Goal: Task Accomplishment & Management: Manage account settings

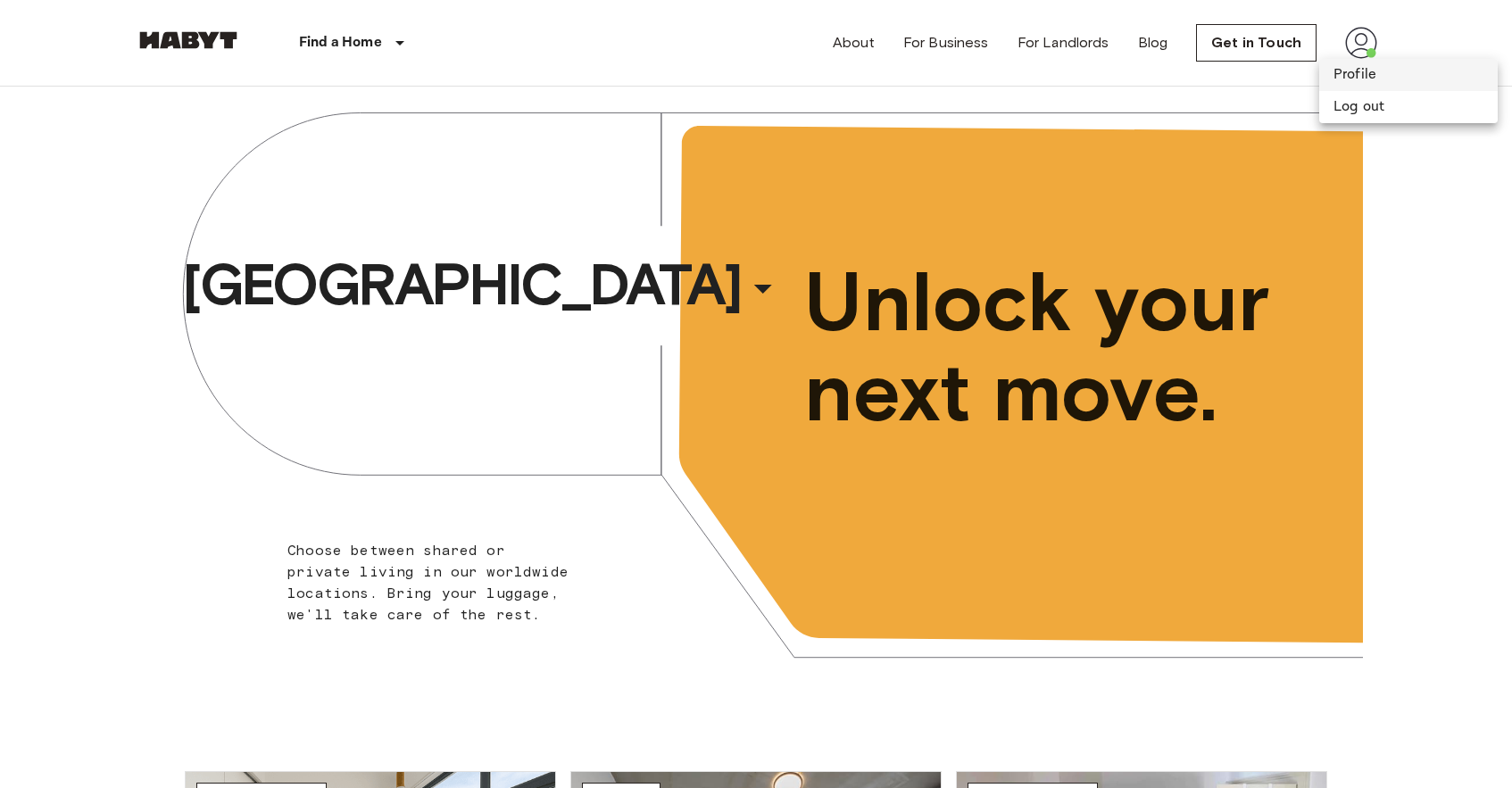
click at [1336, 68] on li "Profile" at bounding box center [1408, 75] width 179 height 32
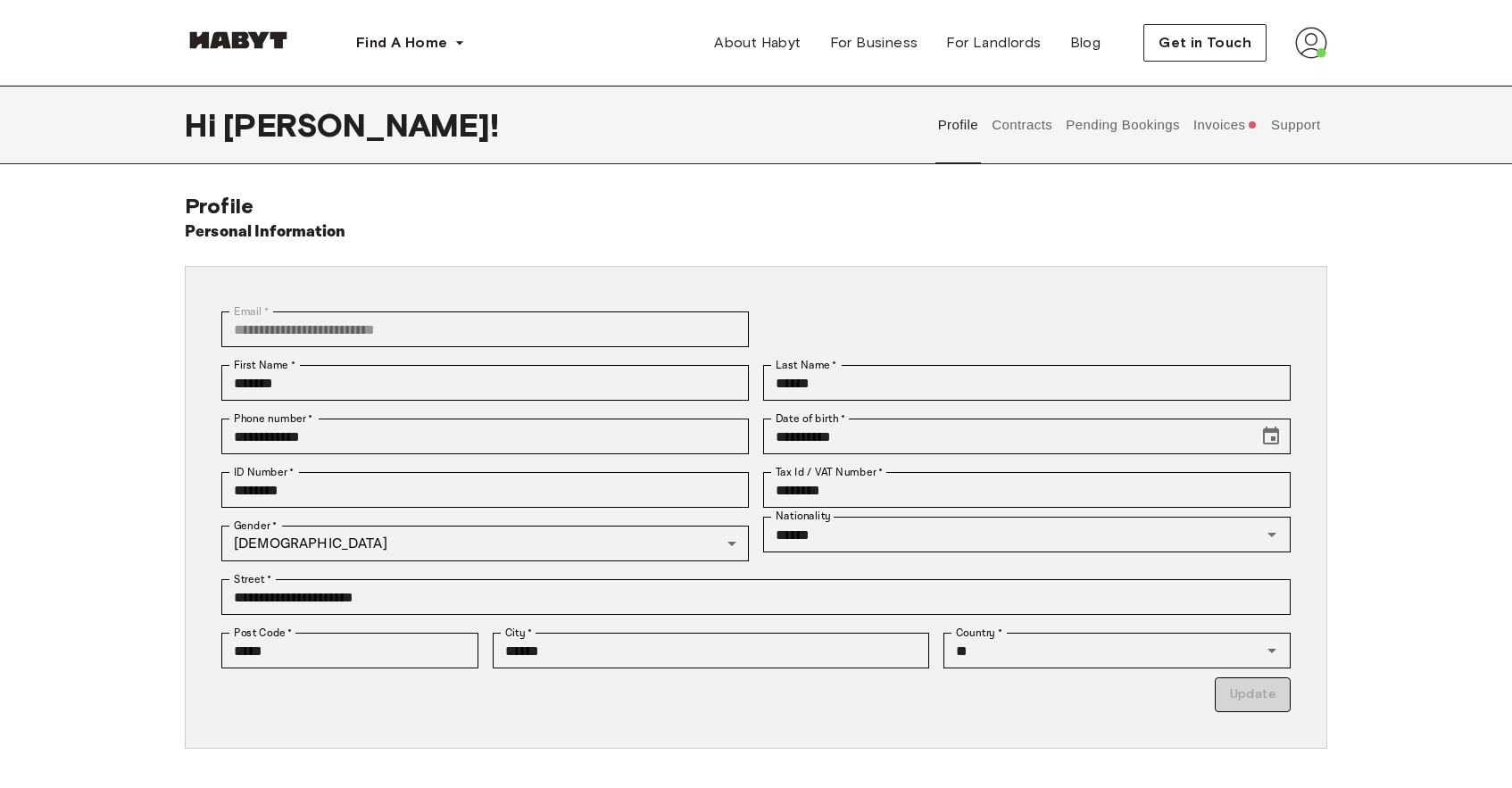
click at [1238, 114] on button "Invoices" at bounding box center [1225, 125] width 69 height 79
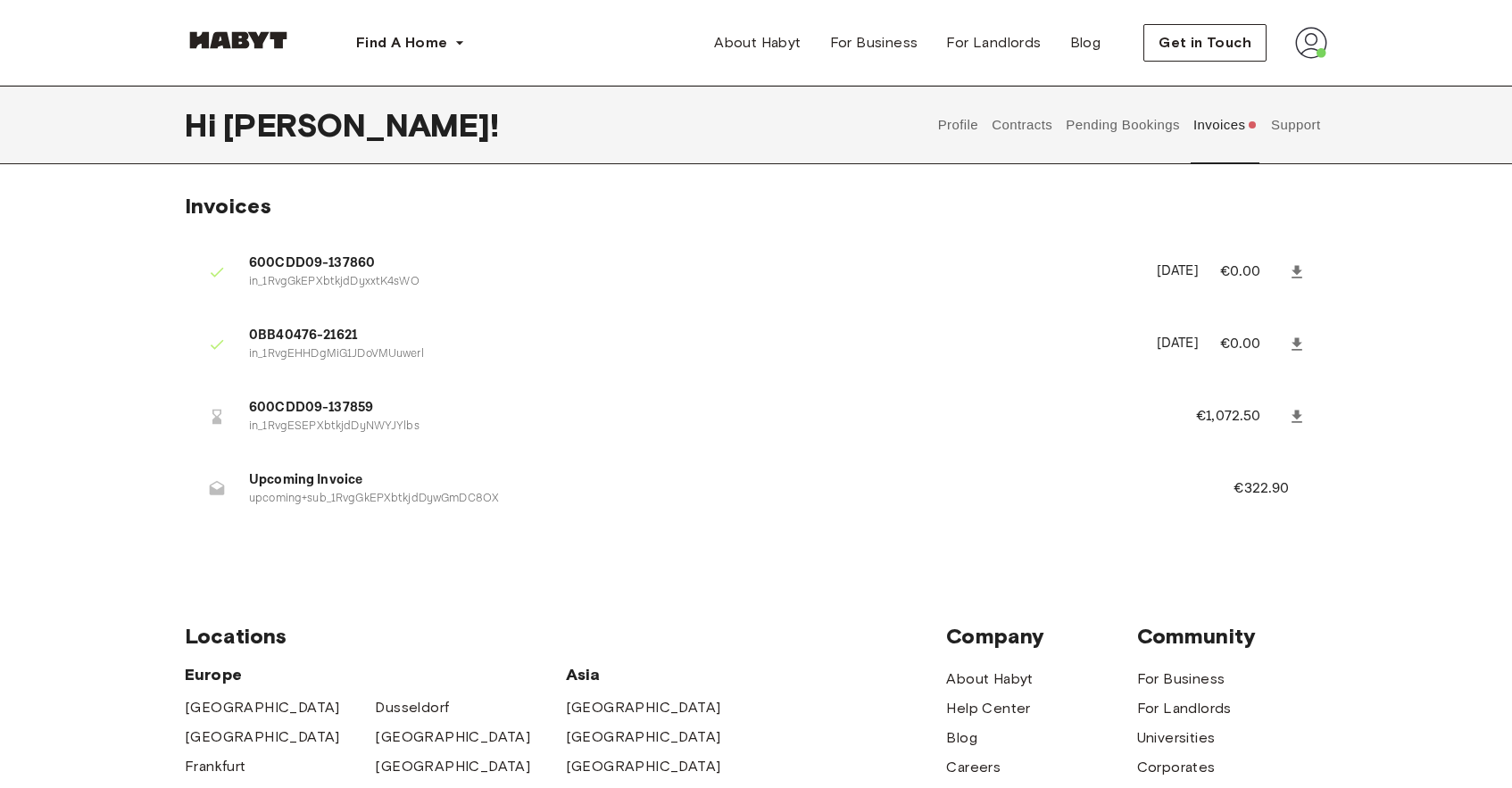
click at [1292, 410] on icon at bounding box center [1297, 417] width 18 height 18
click at [1093, 135] on button "Pending Bookings" at bounding box center [1123, 125] width 119 height 79
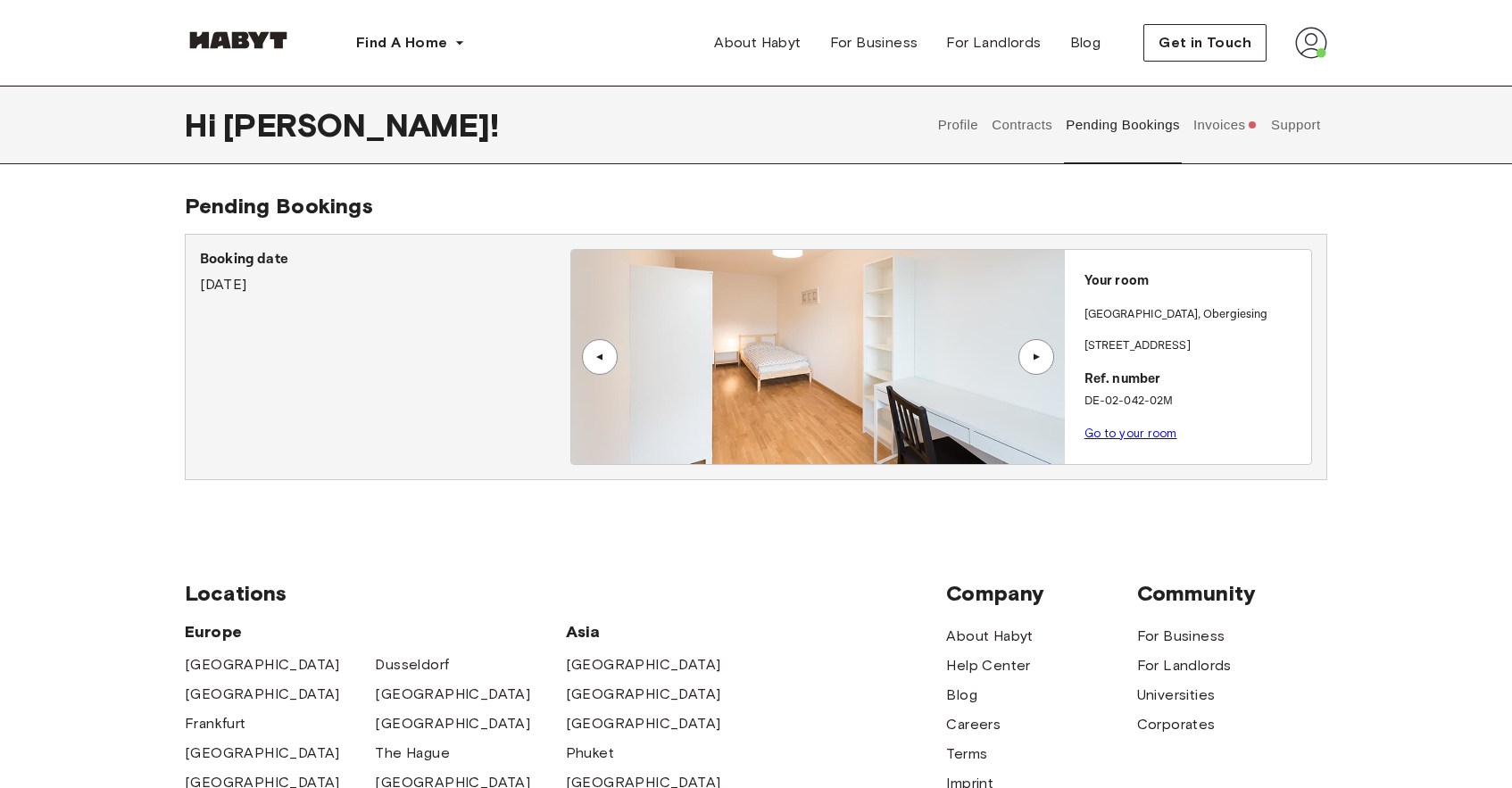
click at [1042, 130] on button "Contracts" at bounding box center [1022, 125] width 65 height 79
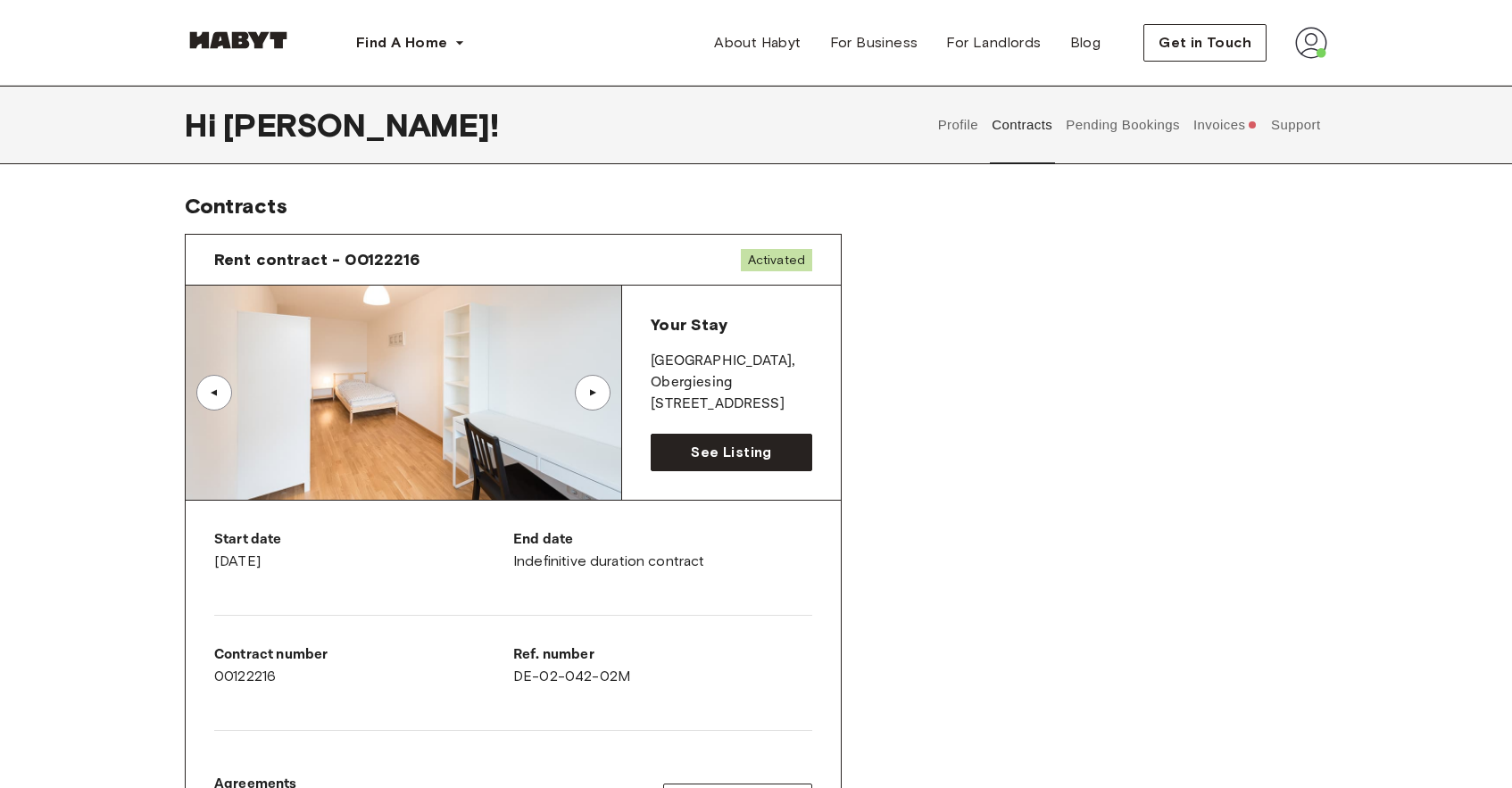
click at [1235, 114] on button "Invoices" at bounding box center [1225, 125] width 69 height 79
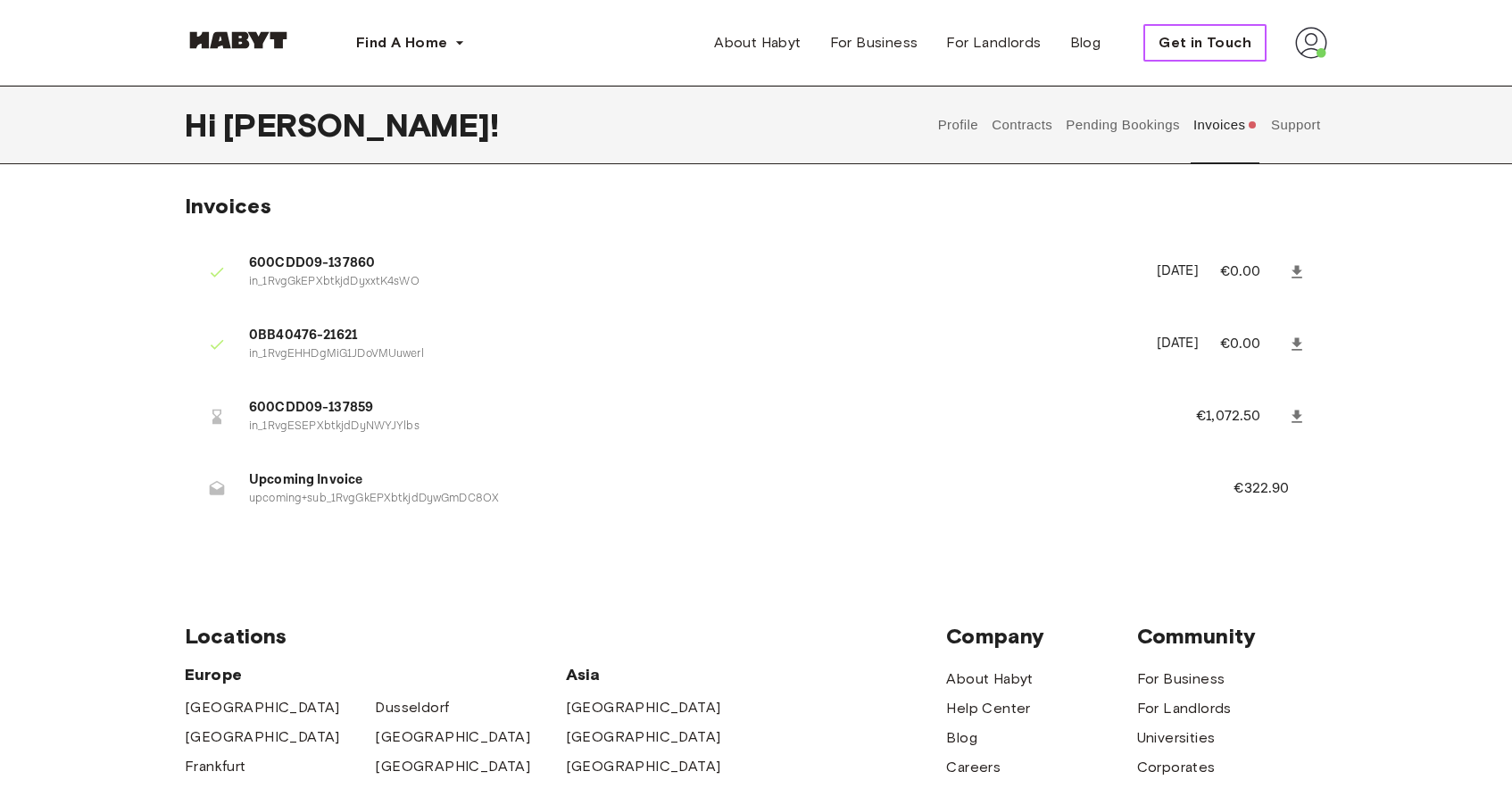
click at [1204, 43] on span "Get in Touch" at bounding box center [1205, 43] width 93 height 21
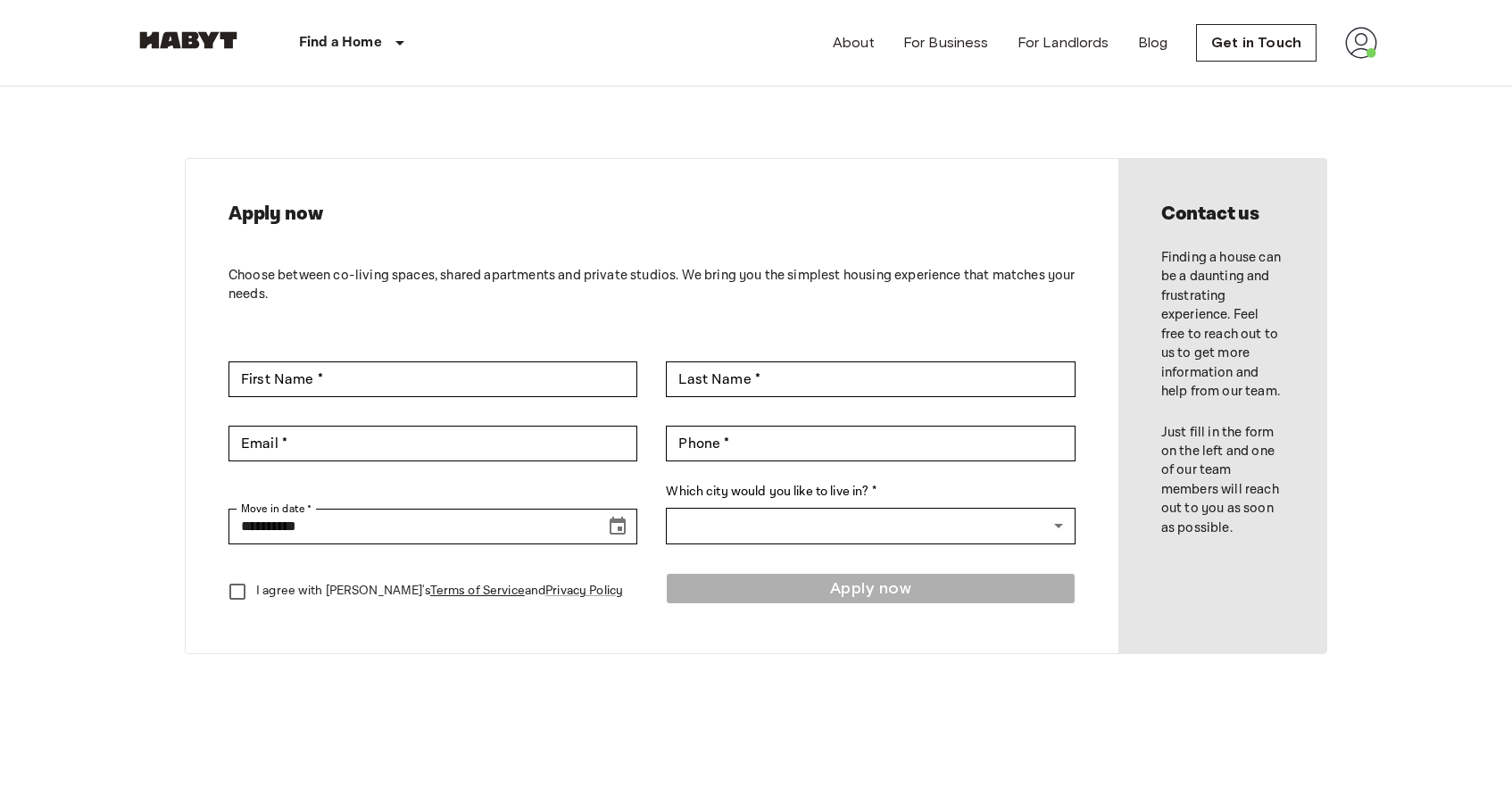
click at [1339, 37] on div "About For Business For Landlords Blog Get in Touch" at bounding box center [1104, 43] width 545 height 86
click at [1359, 38] on img at bounding box center [1361, 43] width 32 height 32
click at [1357, 72] on li "Profile" at bounding box center [1408, 75] width 179 height 32
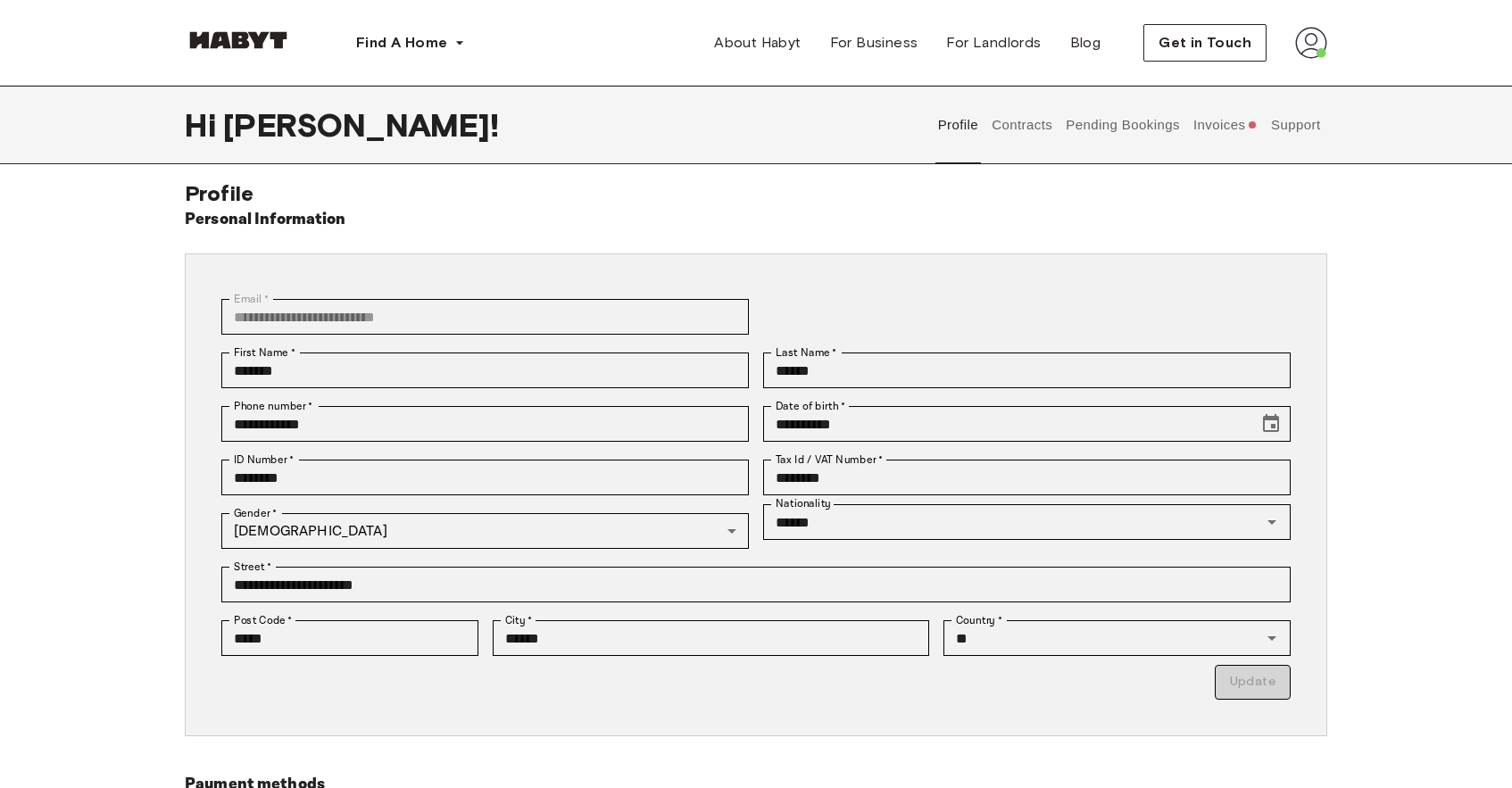
scroll to position [305, 0]
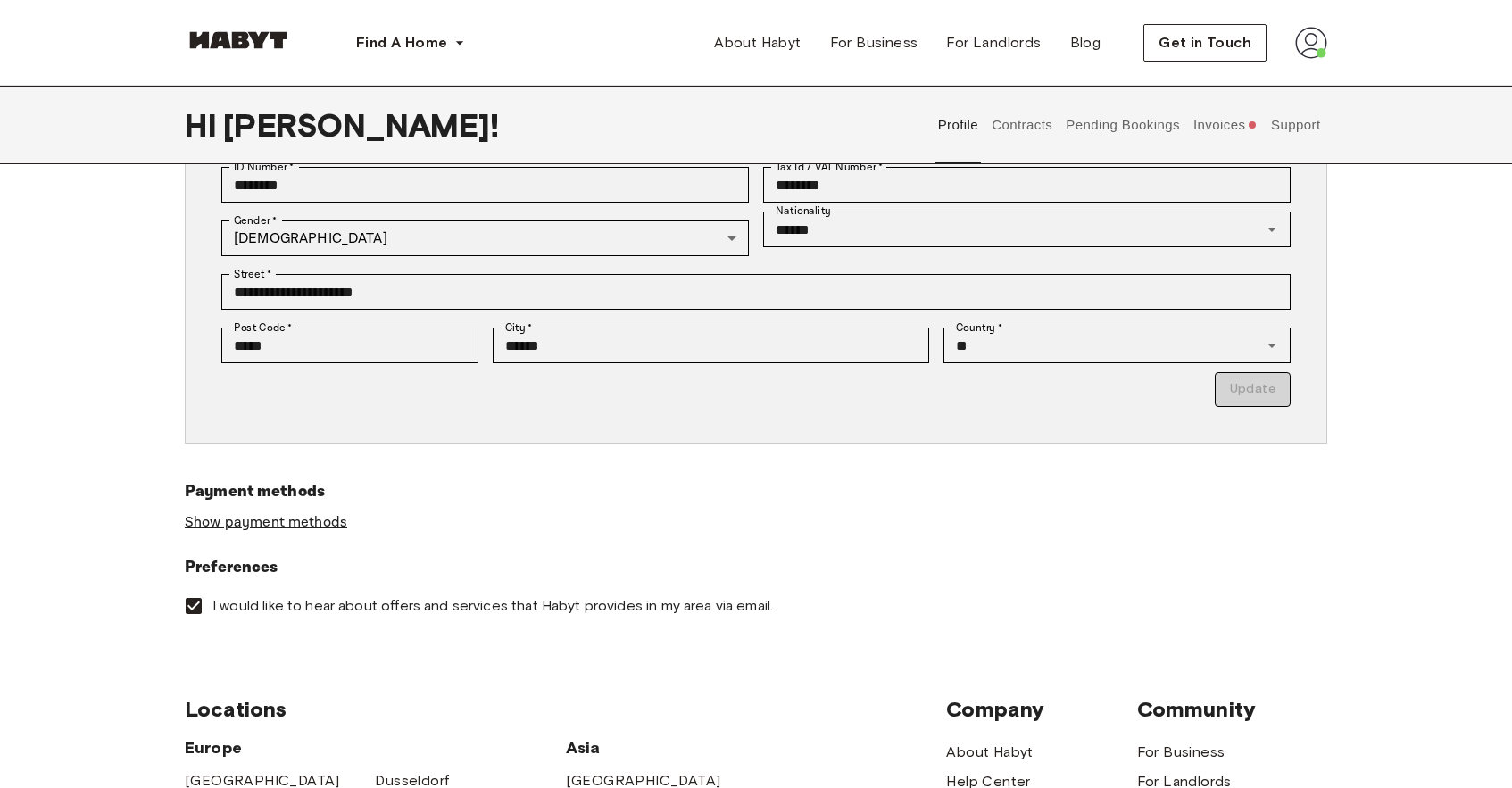
click at [310, 527] on link "Show payment methods" at bounding box center [266, 522] width 163 height 19
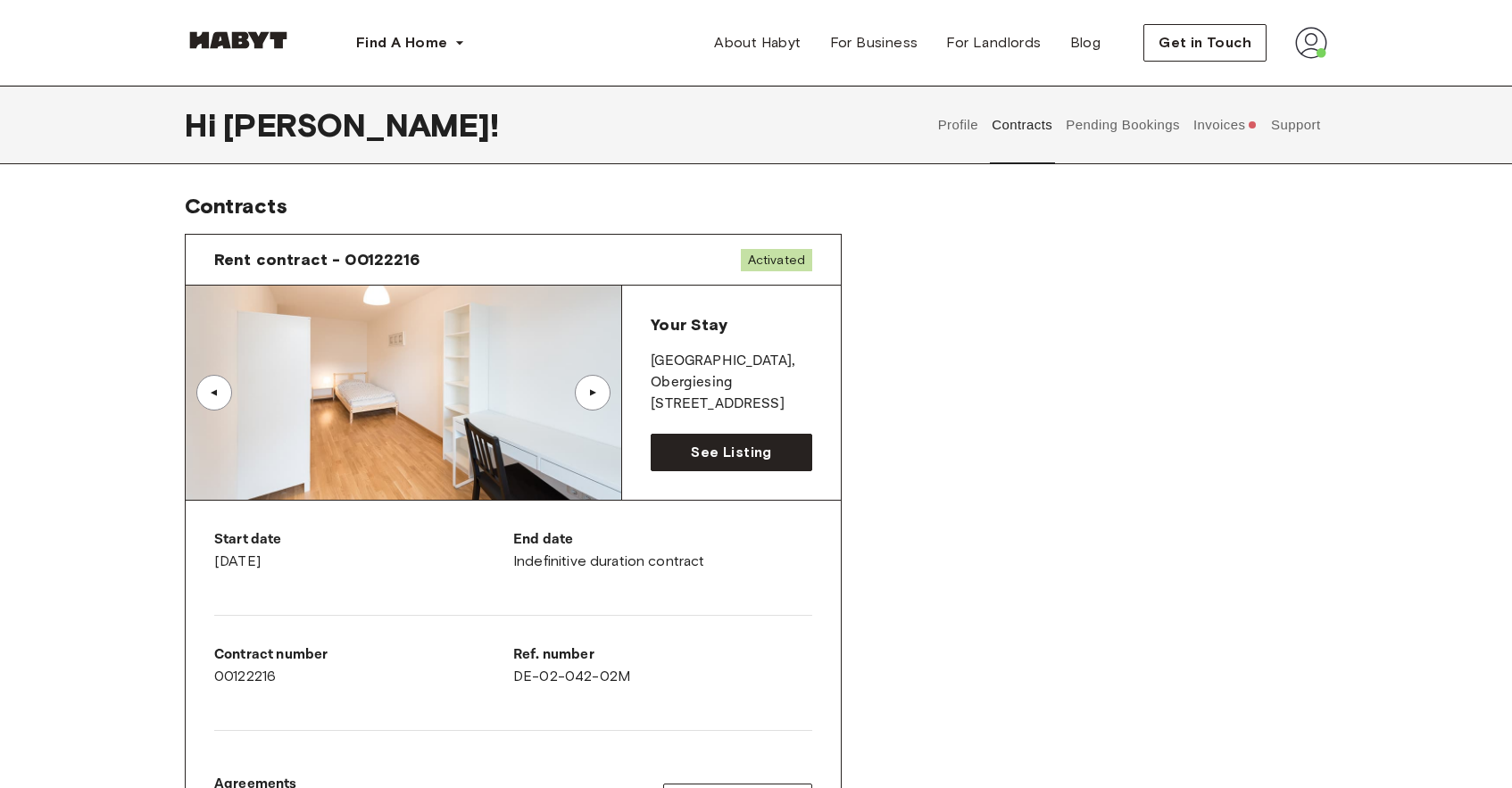
click at [1098, 139] on button "Pending Bookings" at bounding box center [1123, 125] width 119 height 79
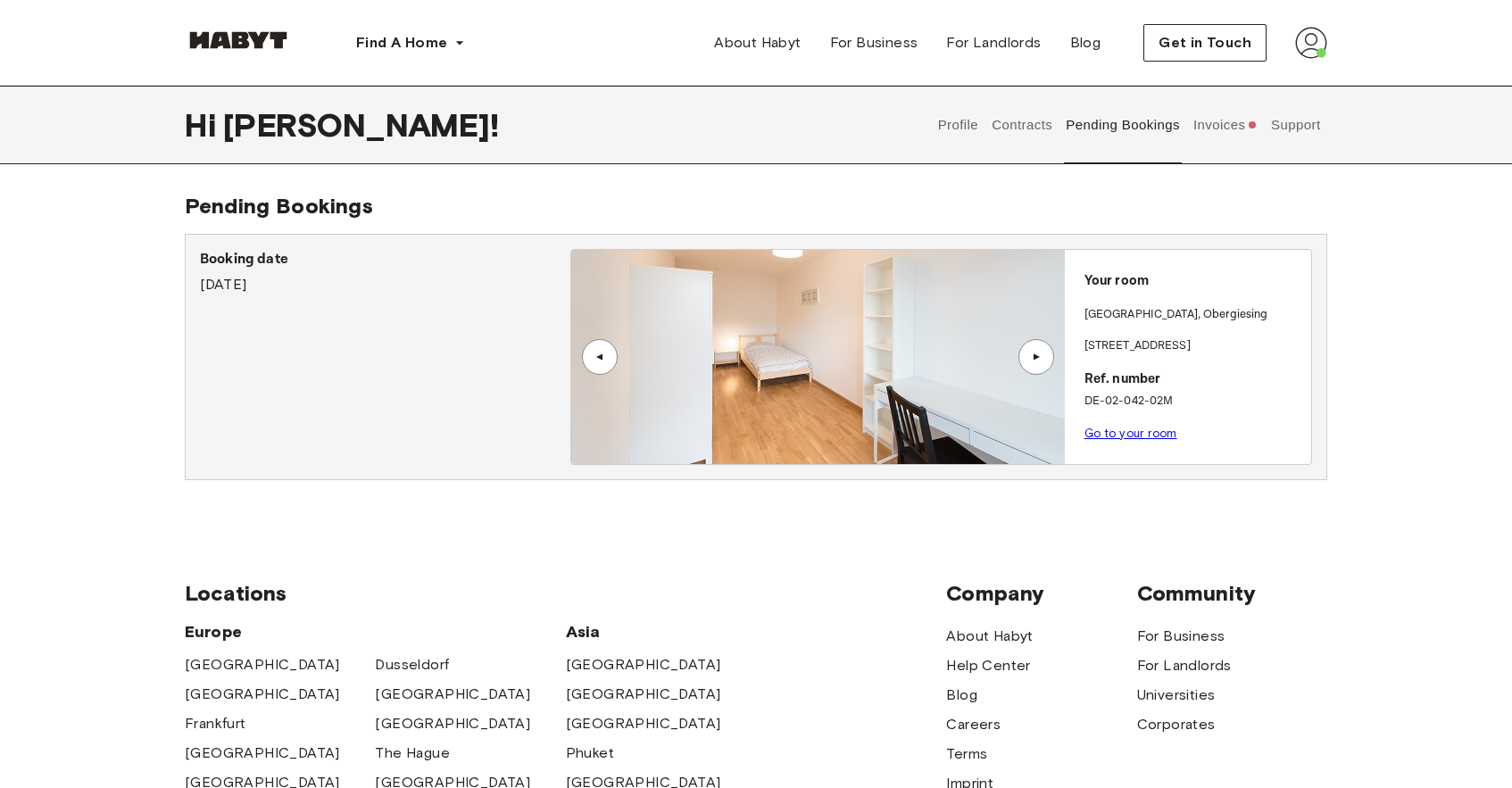
click at [1220, 134] on button "Invoices" at bounding box center [1225, 125] width 69 height 79
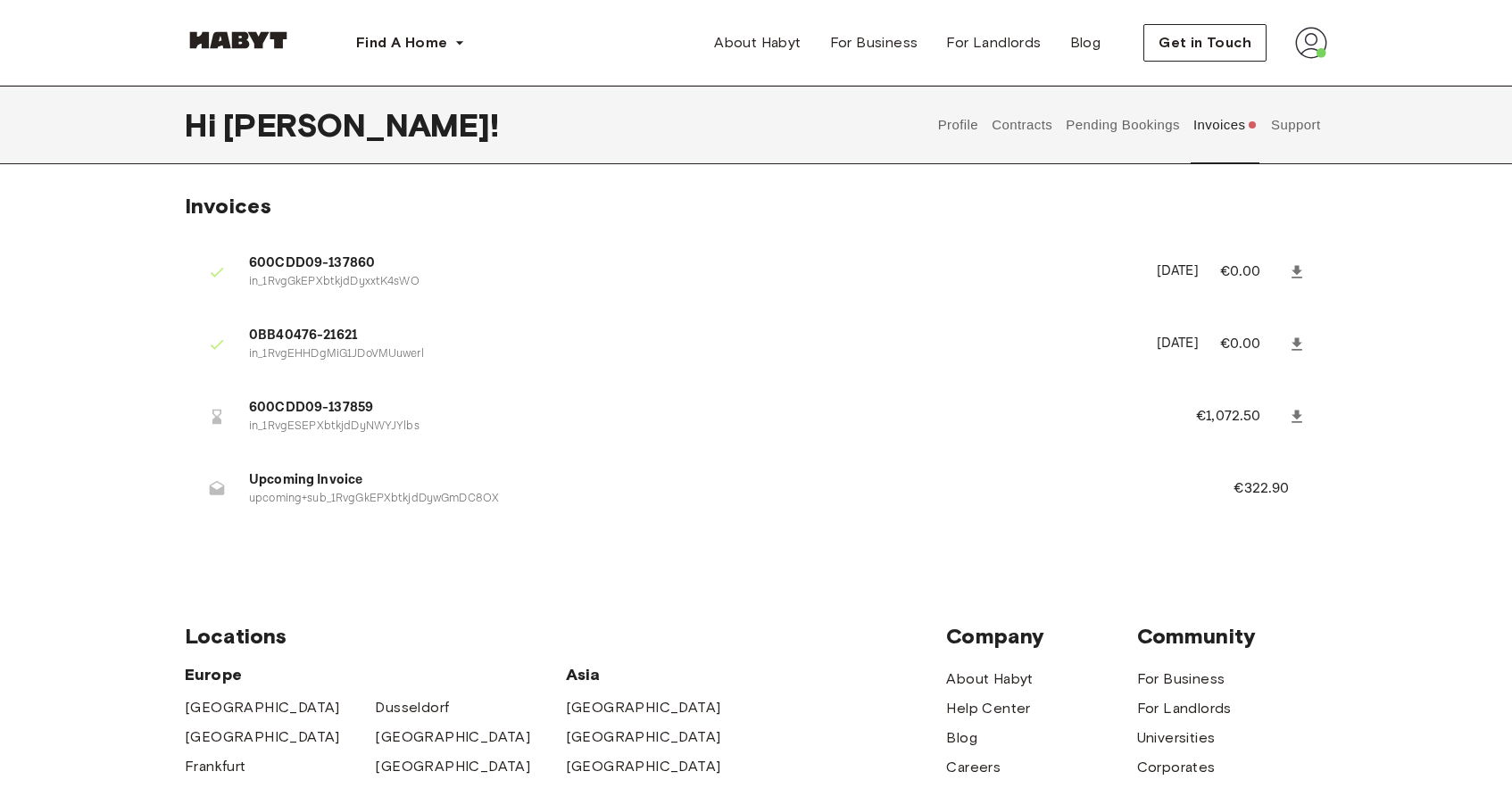
click at [1288, 148] on button "Support" at bounding box center [1296, 125] width 55 height 79
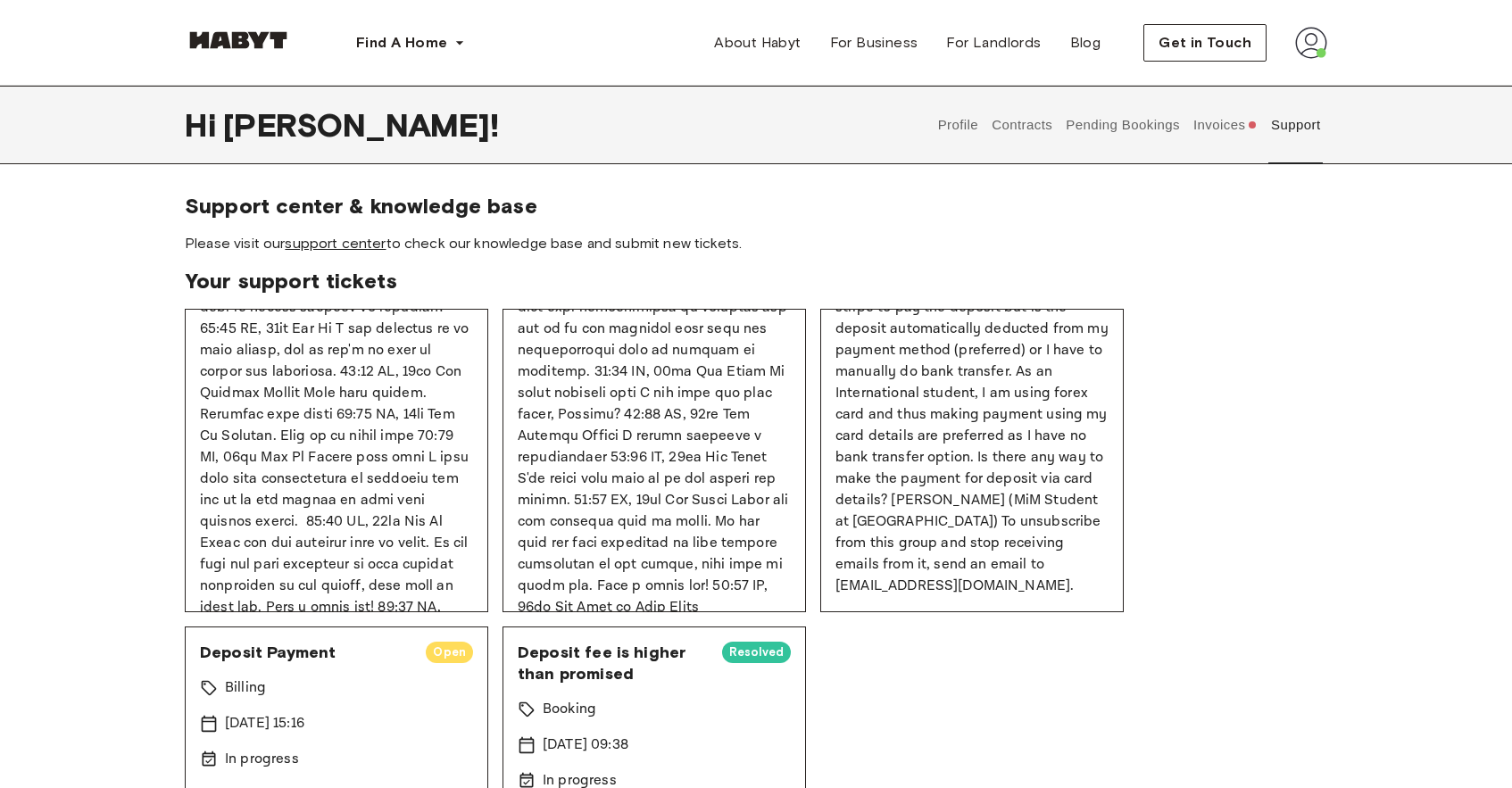
click at [342, 249] on link "support center" at bounding box center [334, 243] width 101 height 17
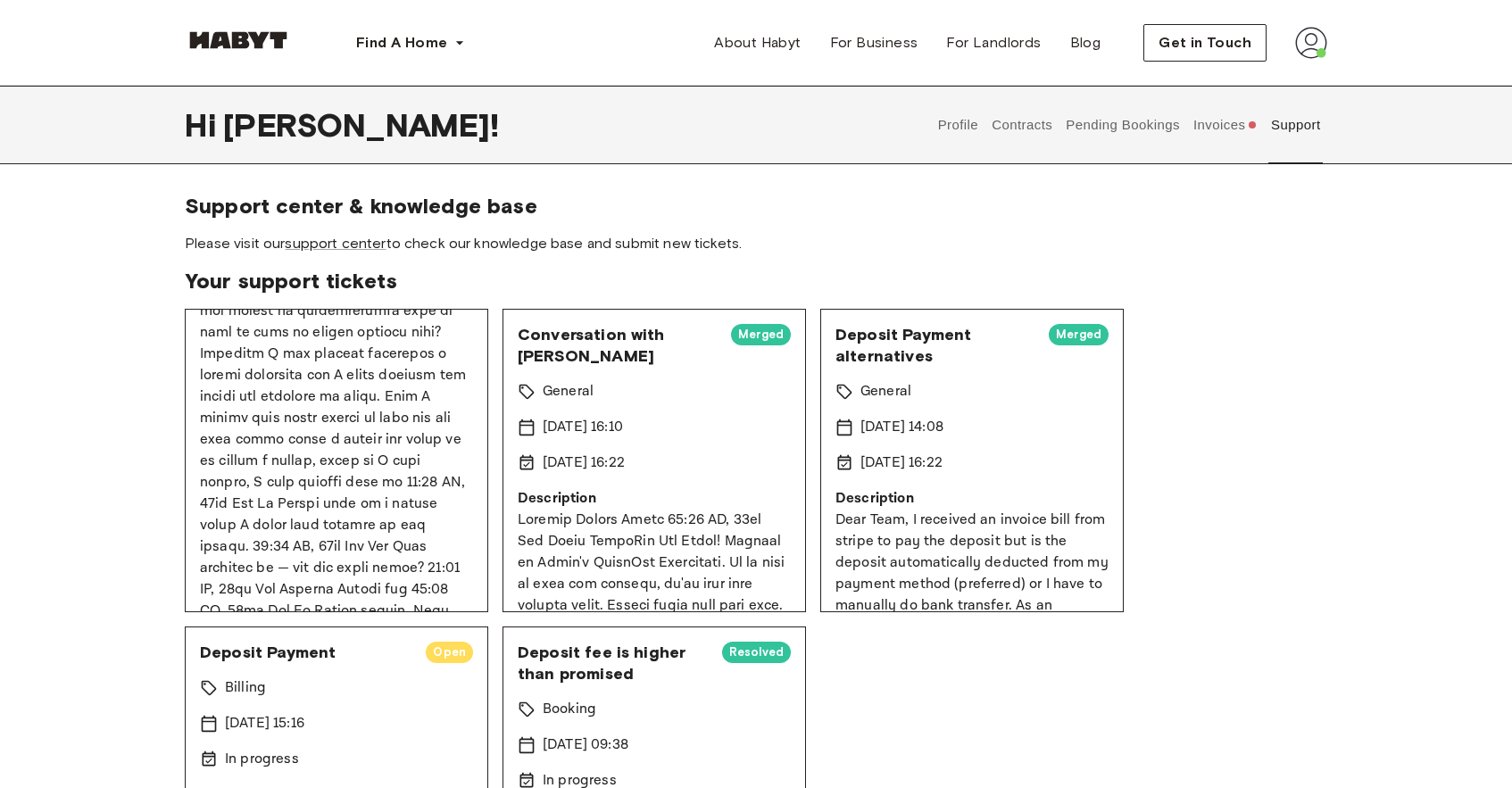
scroll to position [1031, 0]
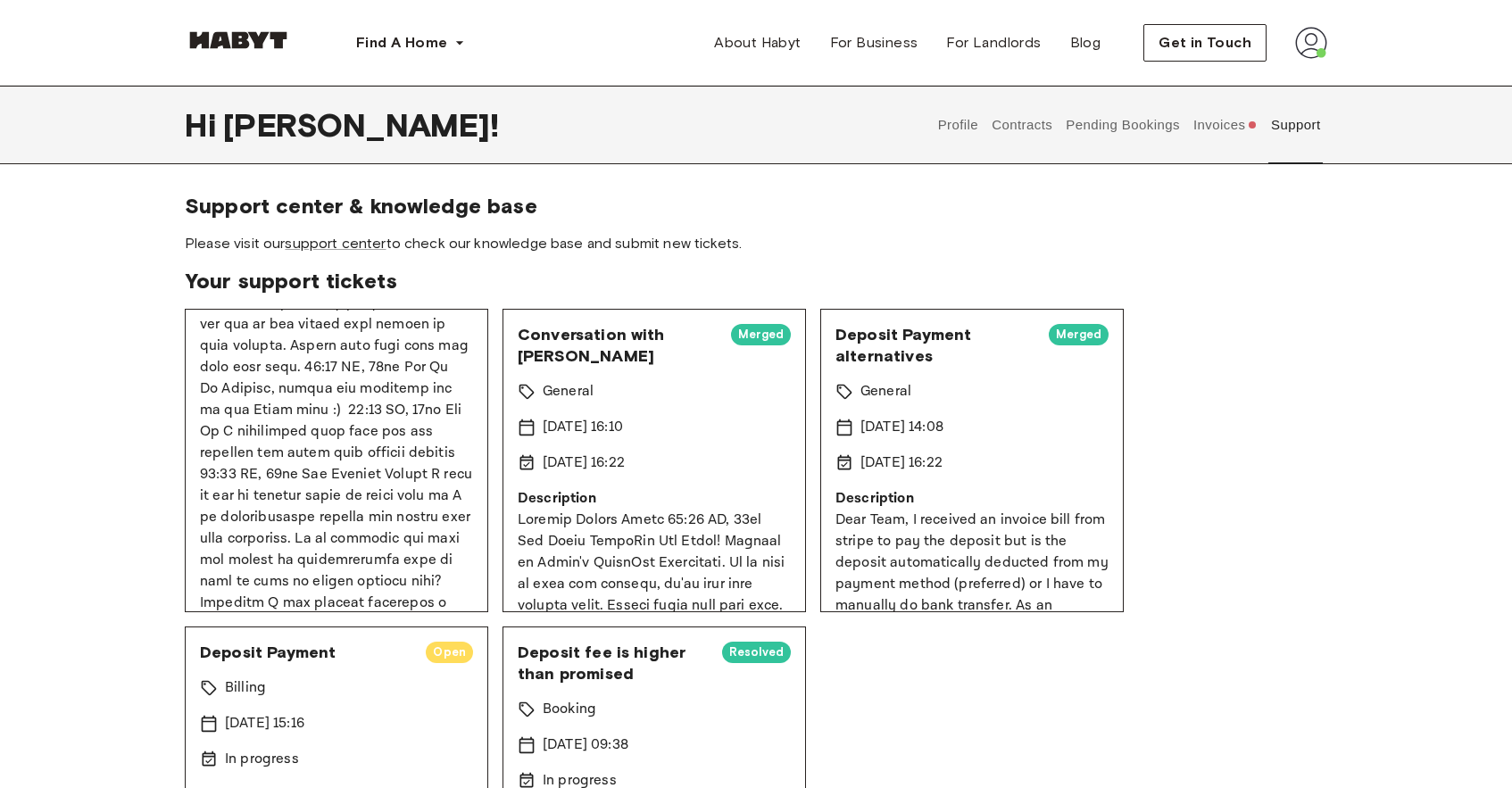
click at [1038, 132] on button "Contracts" at bounding box center [1022, 125] width 65 height 79
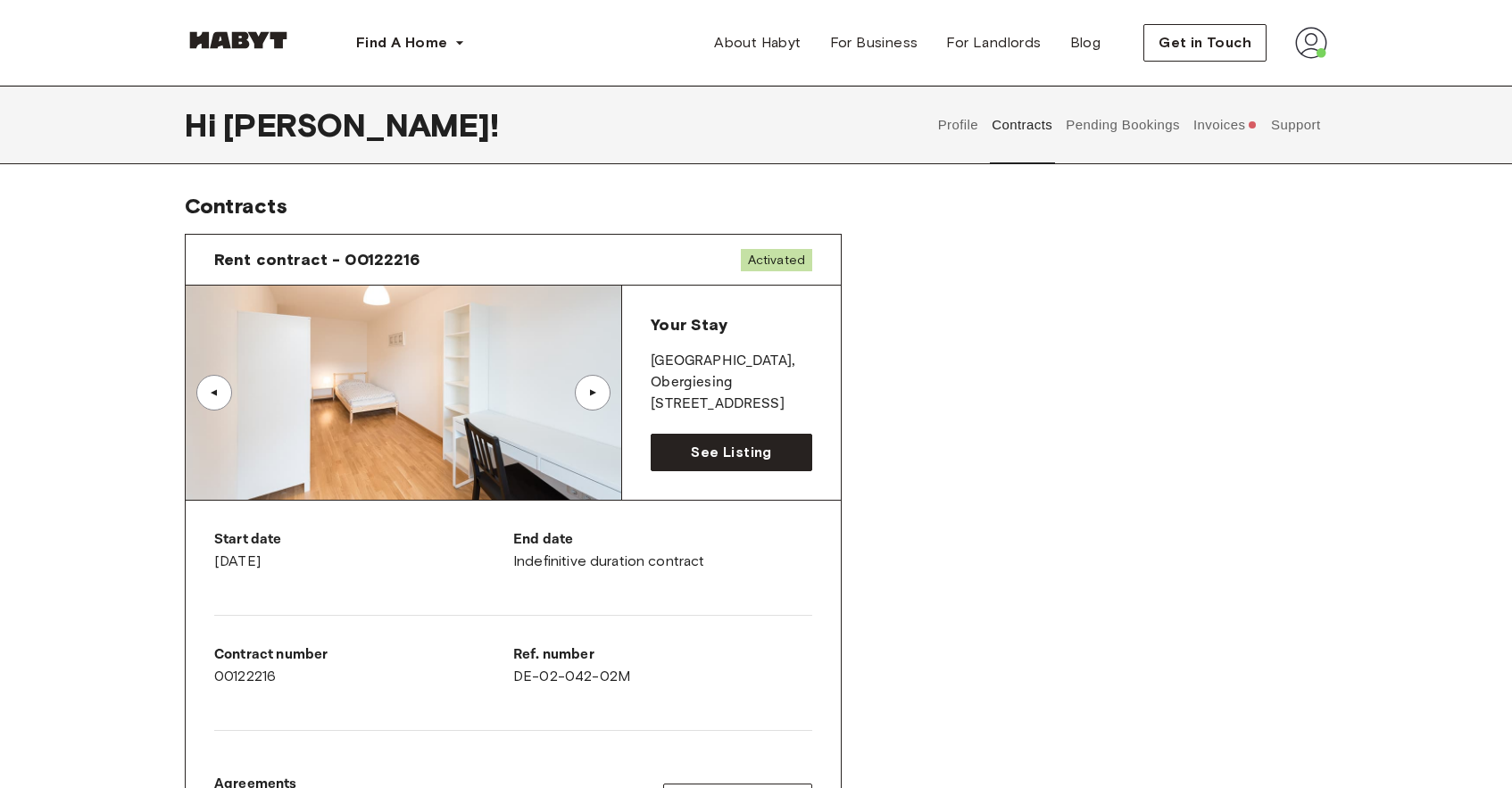
click at [1164, 116] on button "Pending Bookings" at bounding box center [1123, 125] width 119 height 79
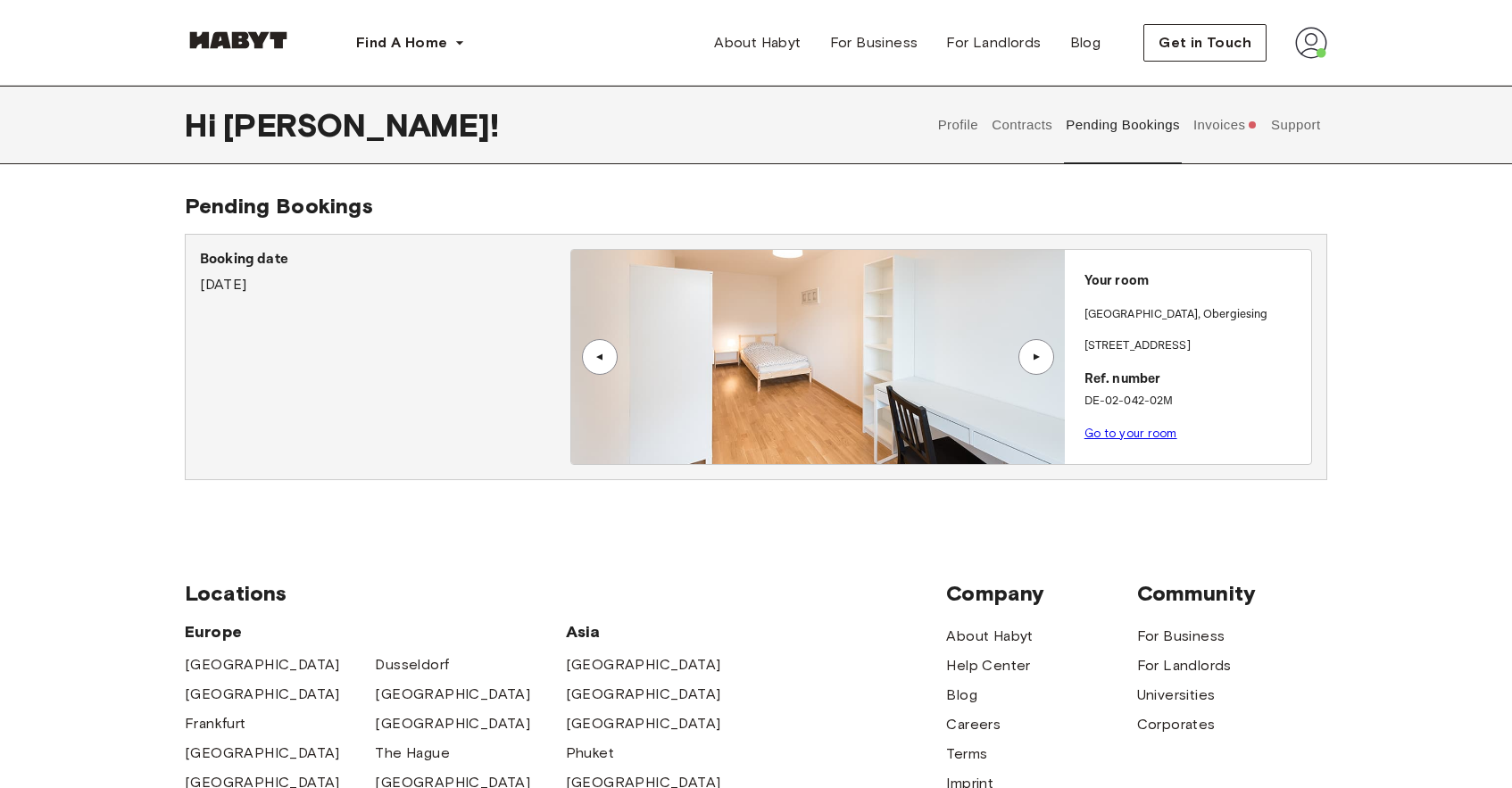
click at [1035, 118] on button "Contracts" at bounding box center [1022, 125] width 65 height 79
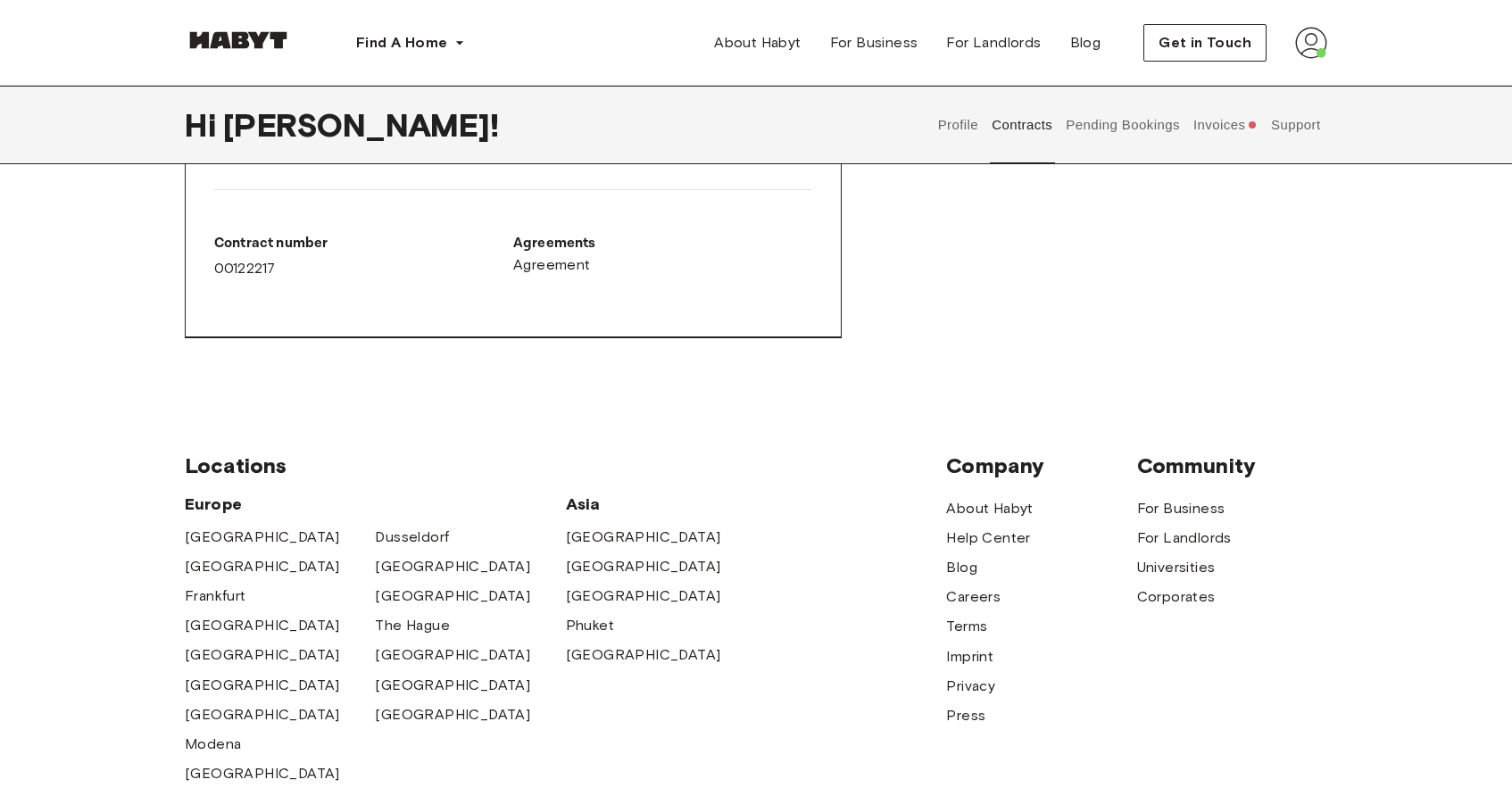
scroll to position [1143, 0]
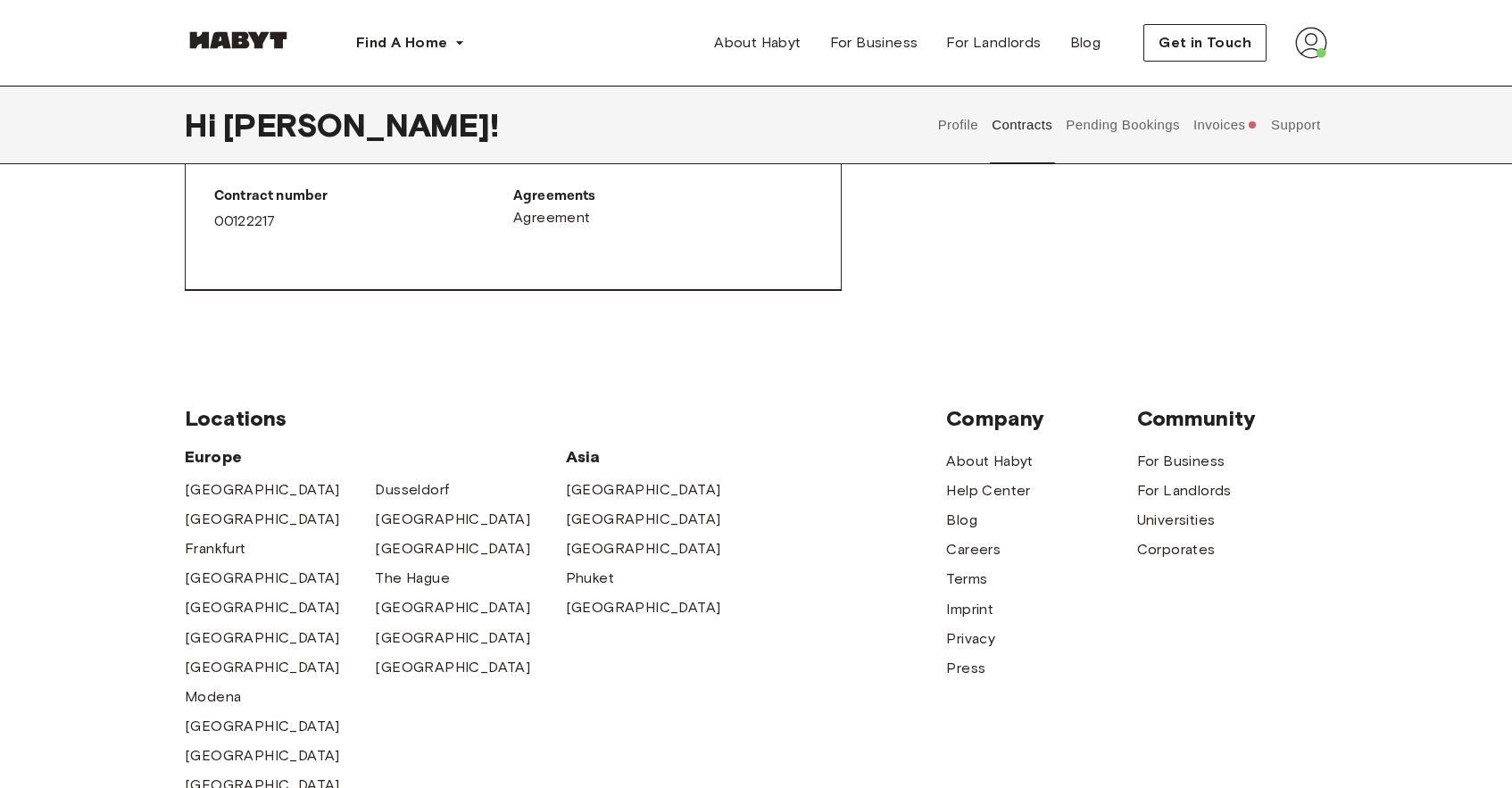
click at [1279, 115] on button "Support" at bounding box center [1296, 125] width 55 height 79
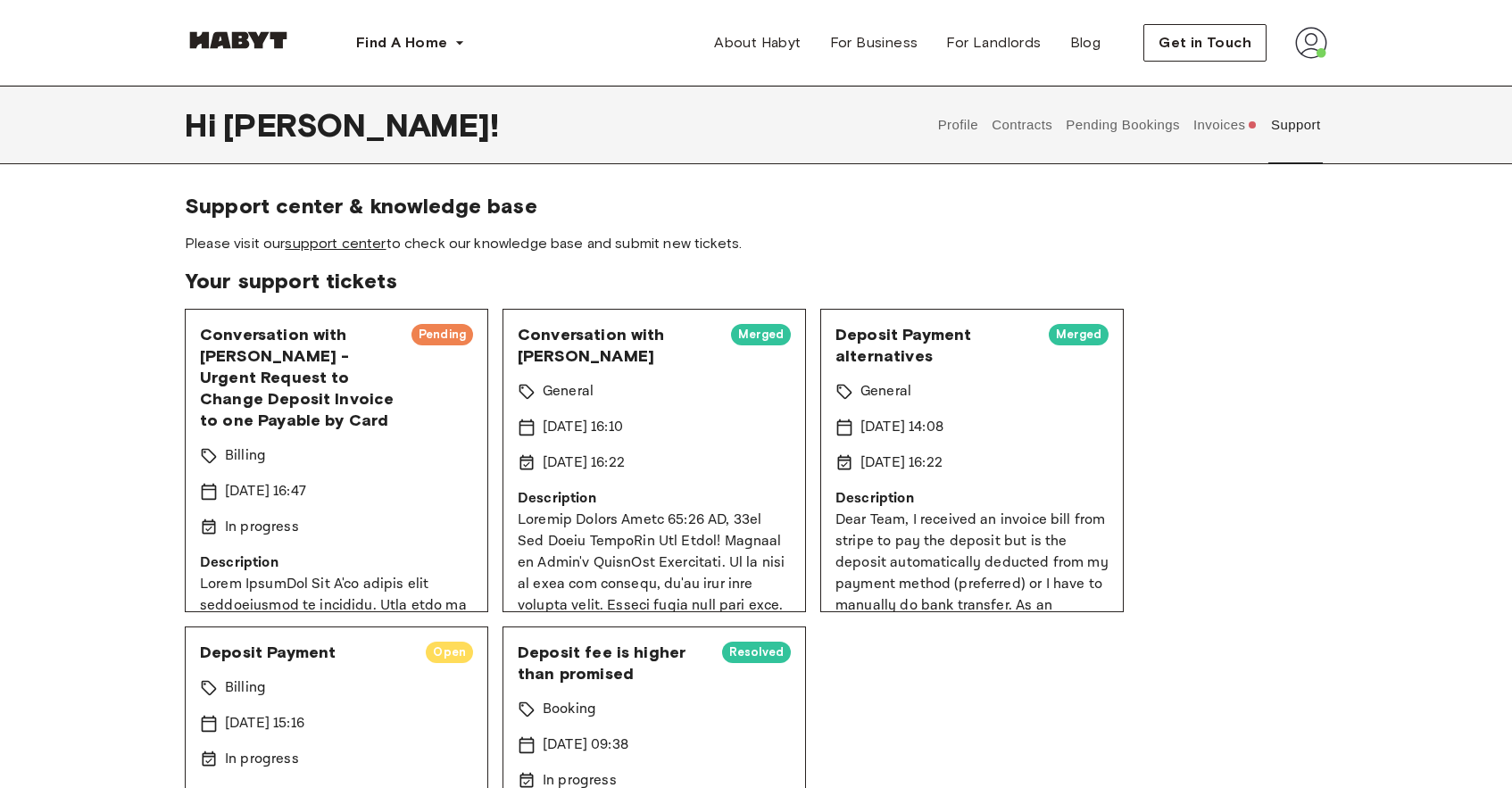
click at [341, 248] on link "support center" at bounding box center [334, 243] width 101 height 17
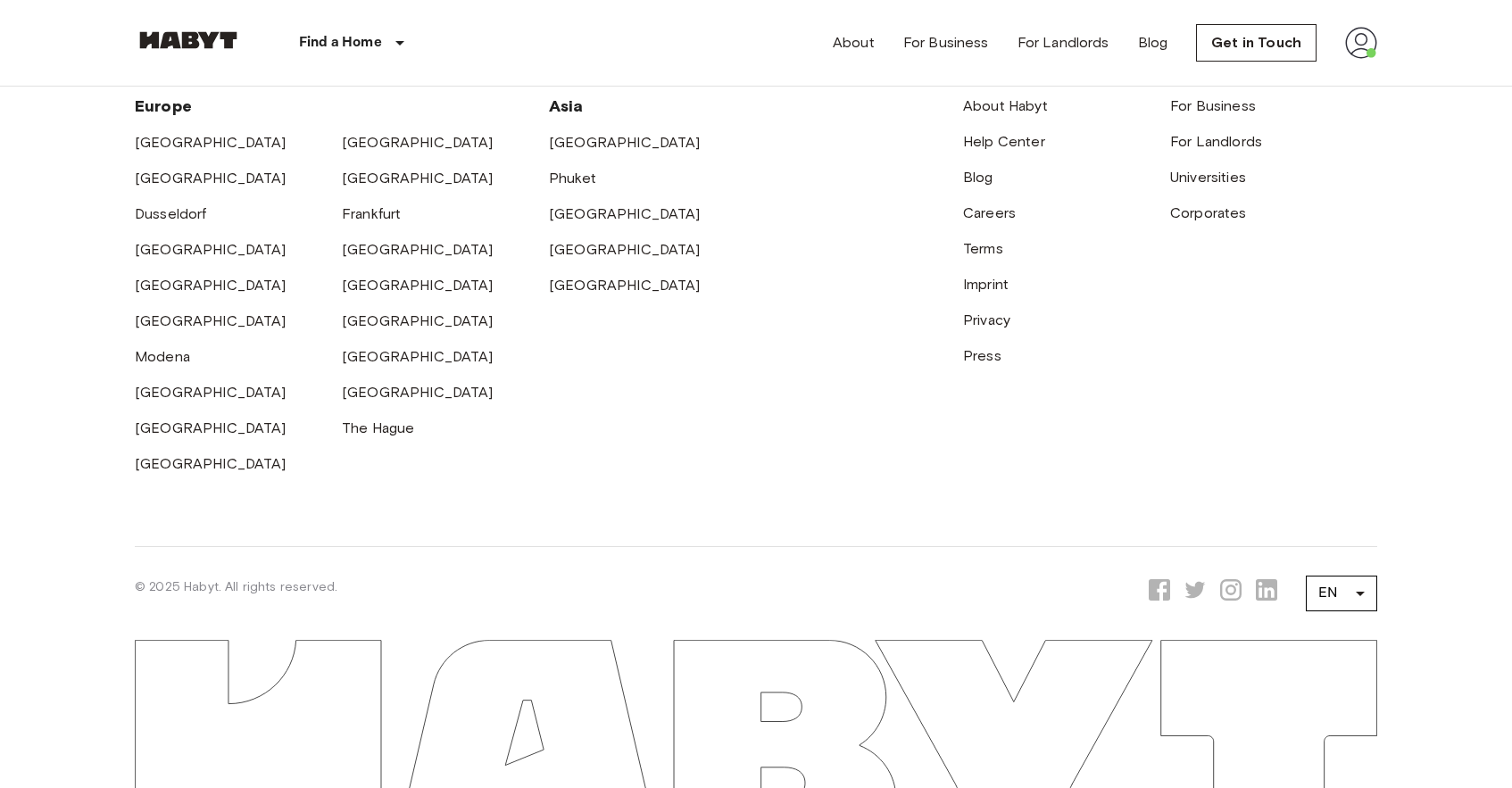
scroll to position [742, 0]
click at [1370, 46] on img at bounding box center [1361, 43] width 32 height 32
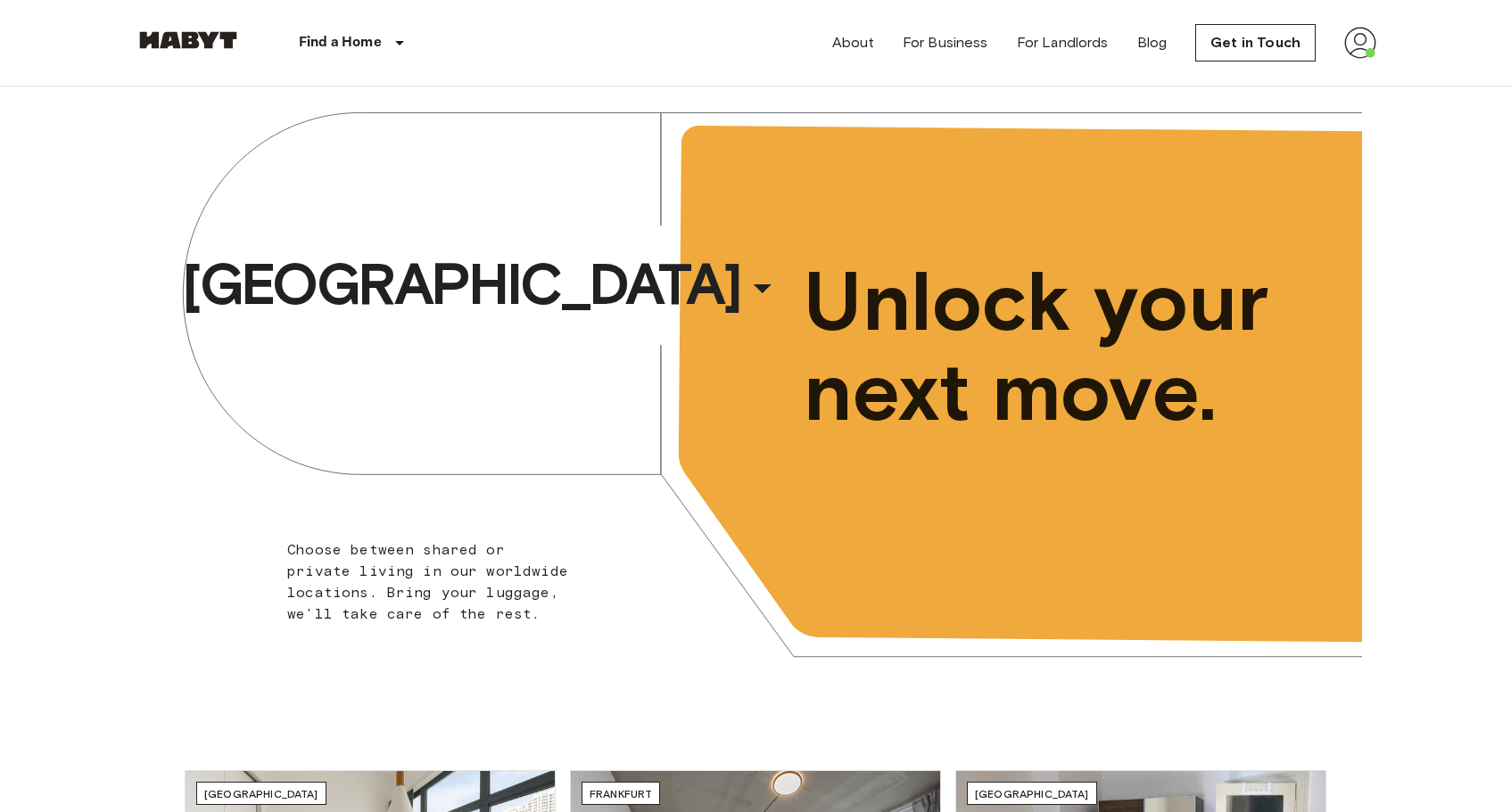
click at [1351, 47] on img at bounding box center [1360, 43] width 32 height 32
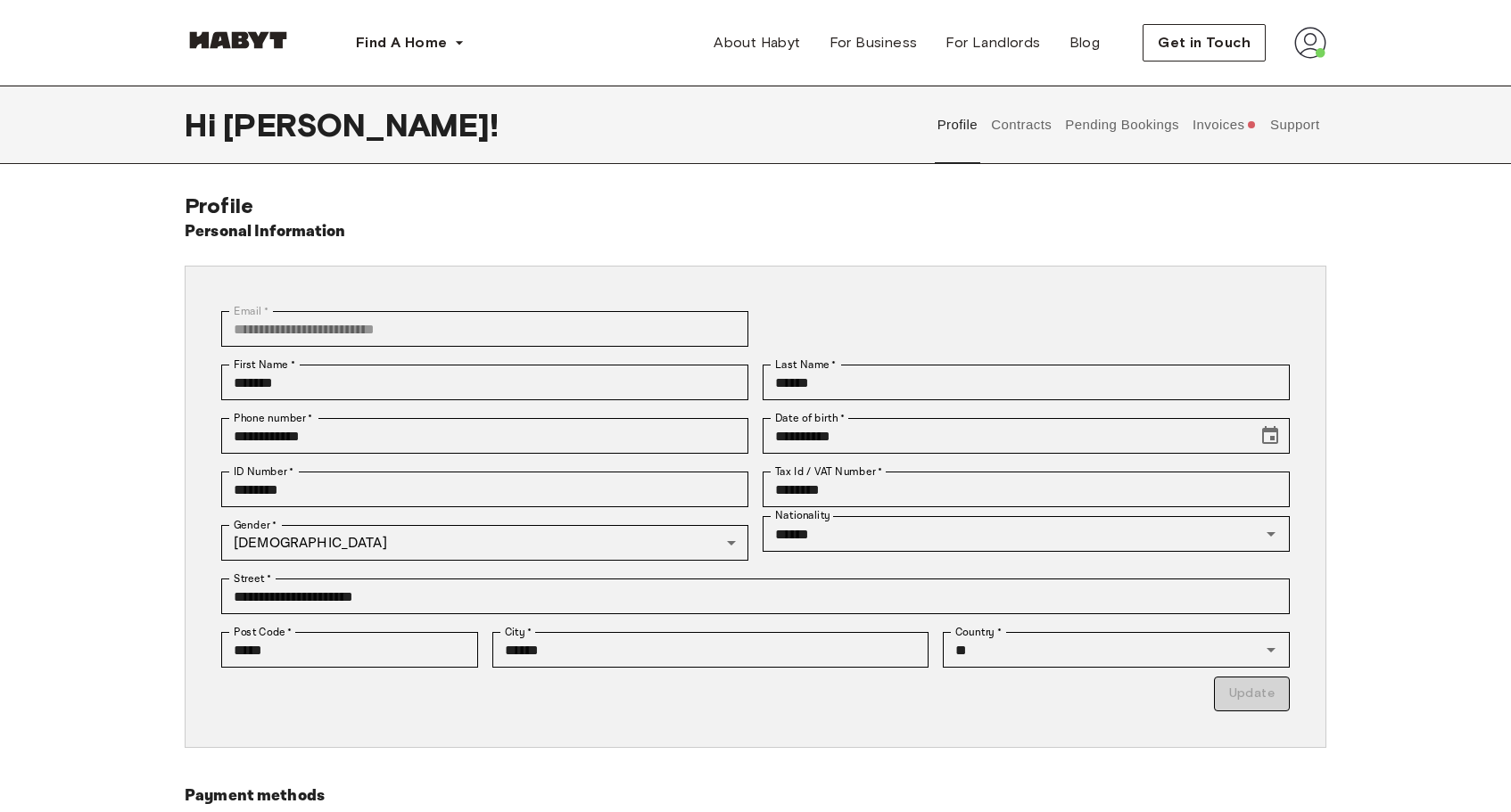
click at [1128, 129] on button "Pending Bookings" at bounding box center [1122, 125] width 119 height 79
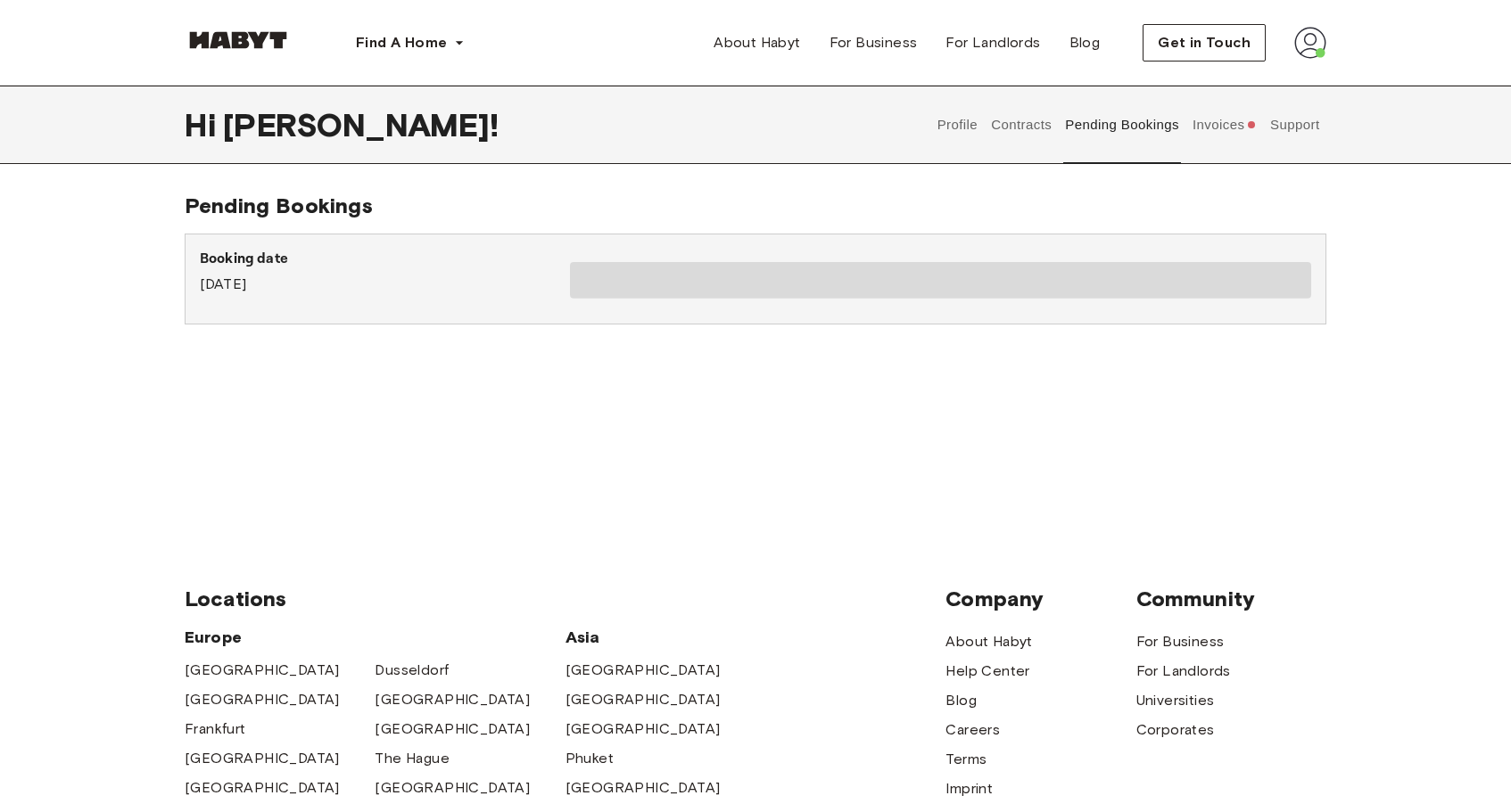
click at [1216, 122] on button "Invoices" at bounding box center [1224, 125] width 69 height 79
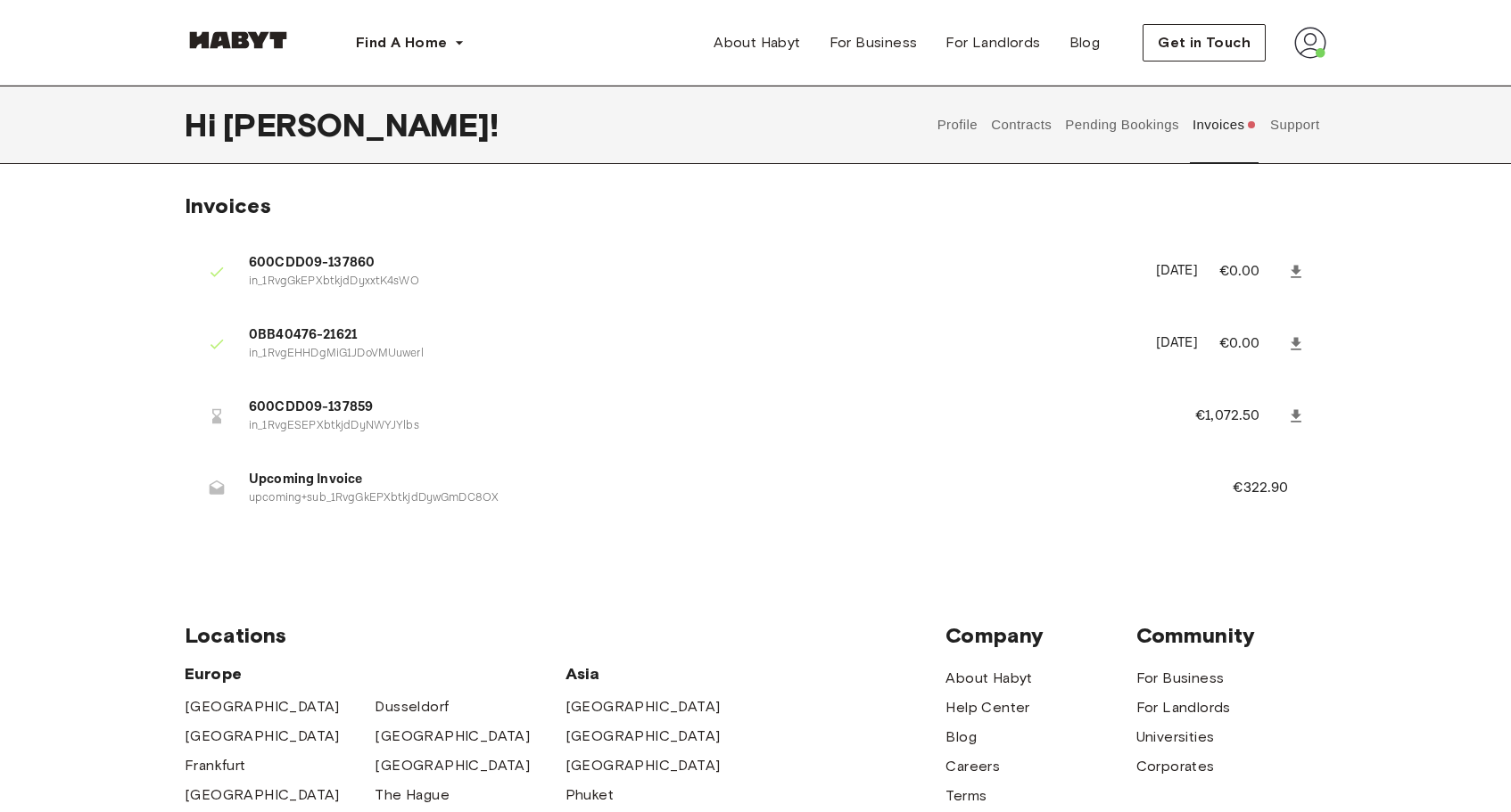
click at [1309, 127] on button "Support" at bounding box center [1295, 125] width 55 height 79
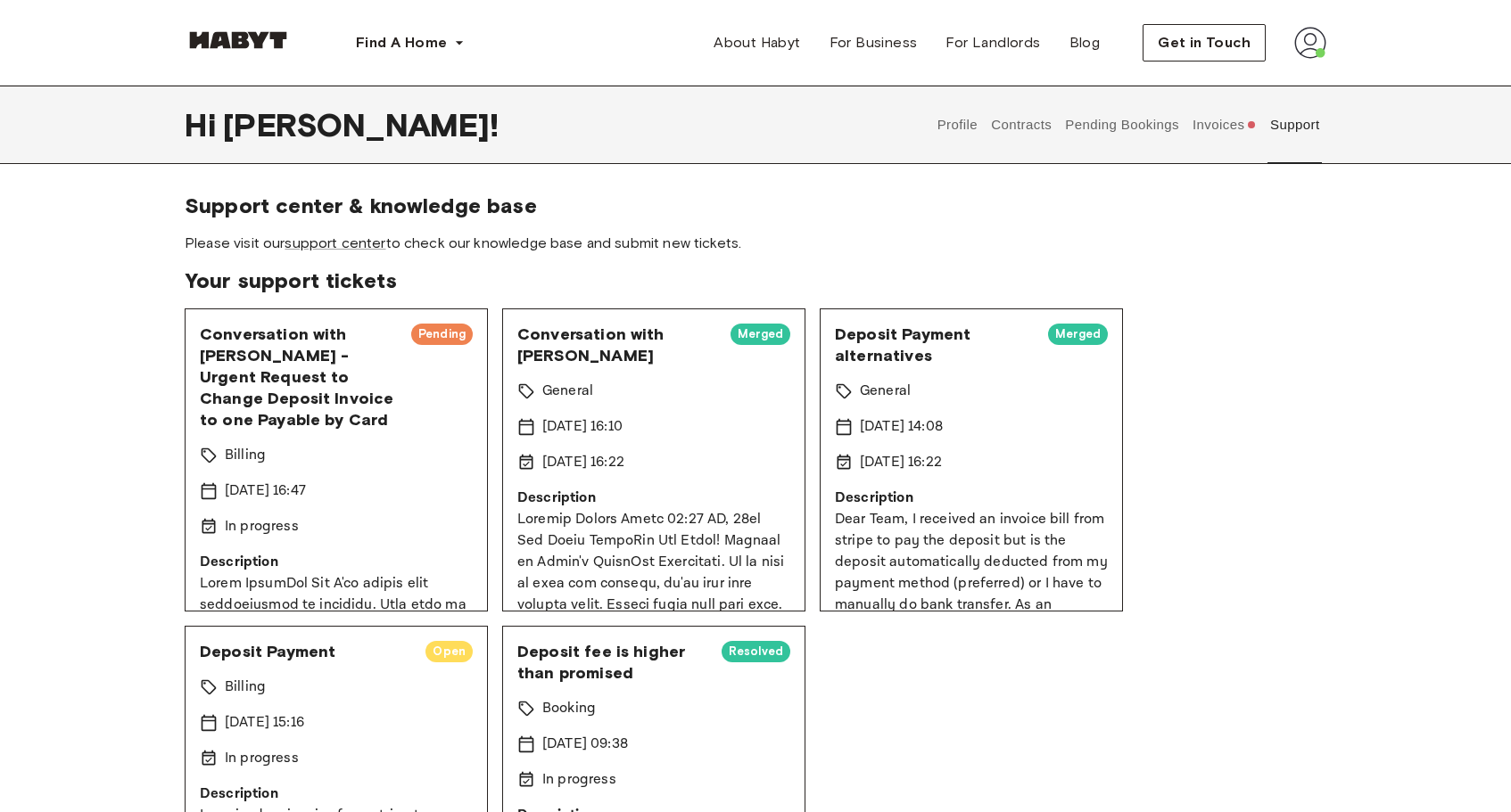
click at [433, 339] on span "Pending" at bounding box center [441, 334] width 62 height 18
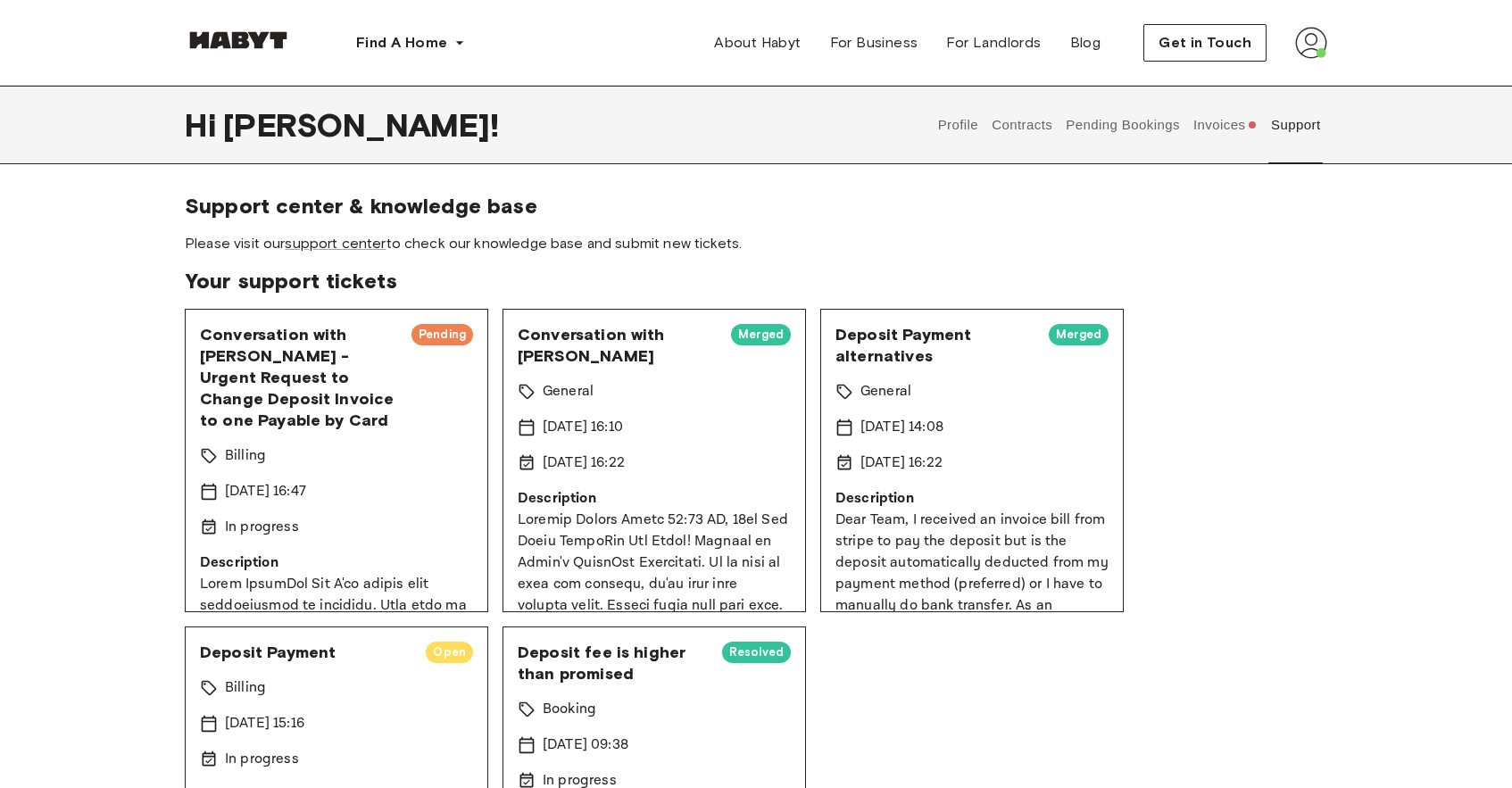
click at [1213, 139] on button "Invoices" at bounding box center [1225, 125] width 69 height 79
